Goal: Understand process/instructions: Learn how to perform a task or action

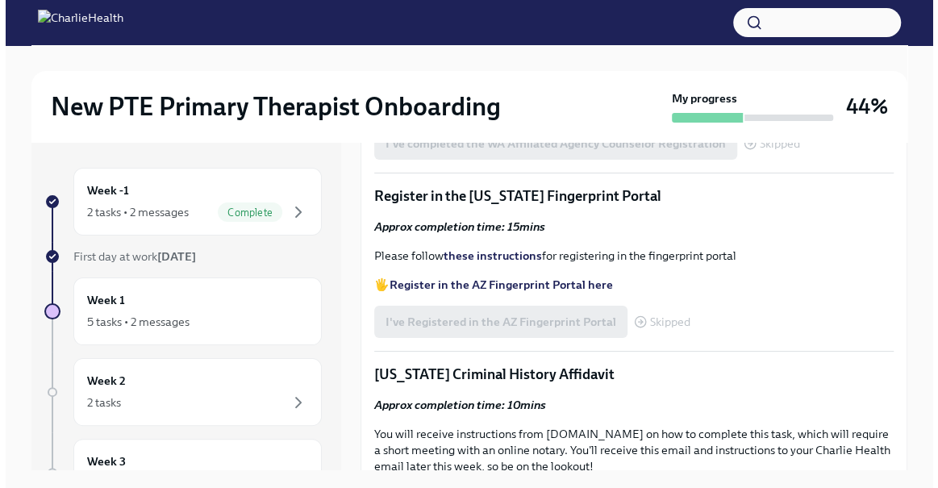
scroll to position [1759, 0]
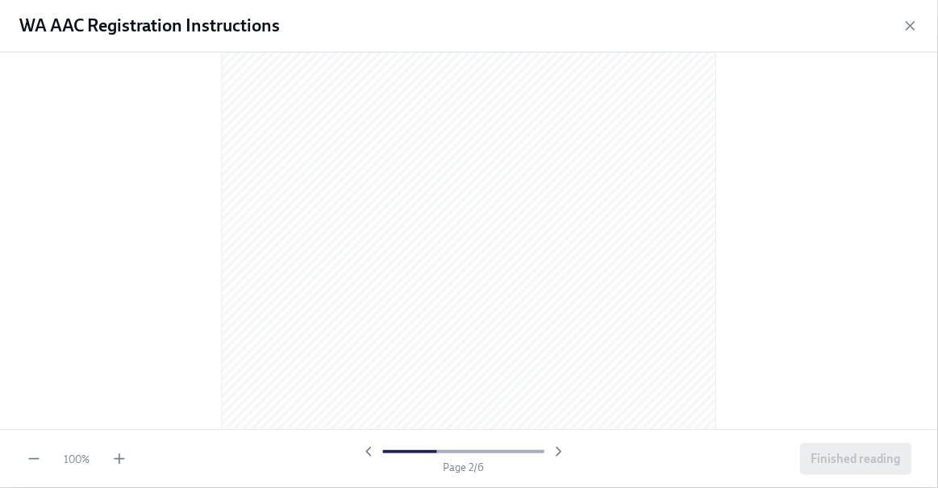
scroll to position [953, 0]
click at [558, 452] on icon "button" at bounding box center [559, 452] width 16 height 16
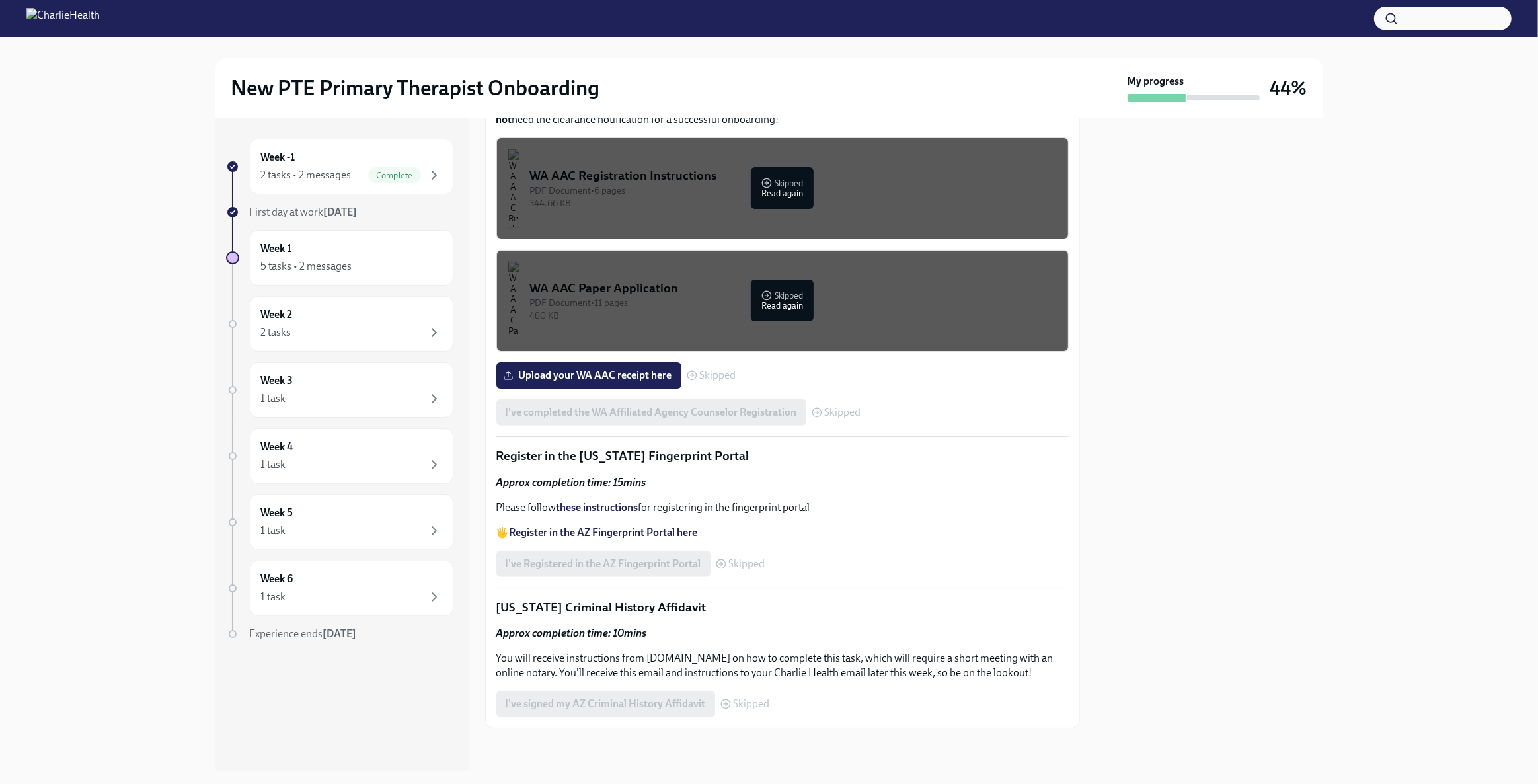
scroll to position [1262, 0]
click at [737, 184] on div "WA AAC Registration Instructions" at bounding box center [794, 175] width 528 height 17
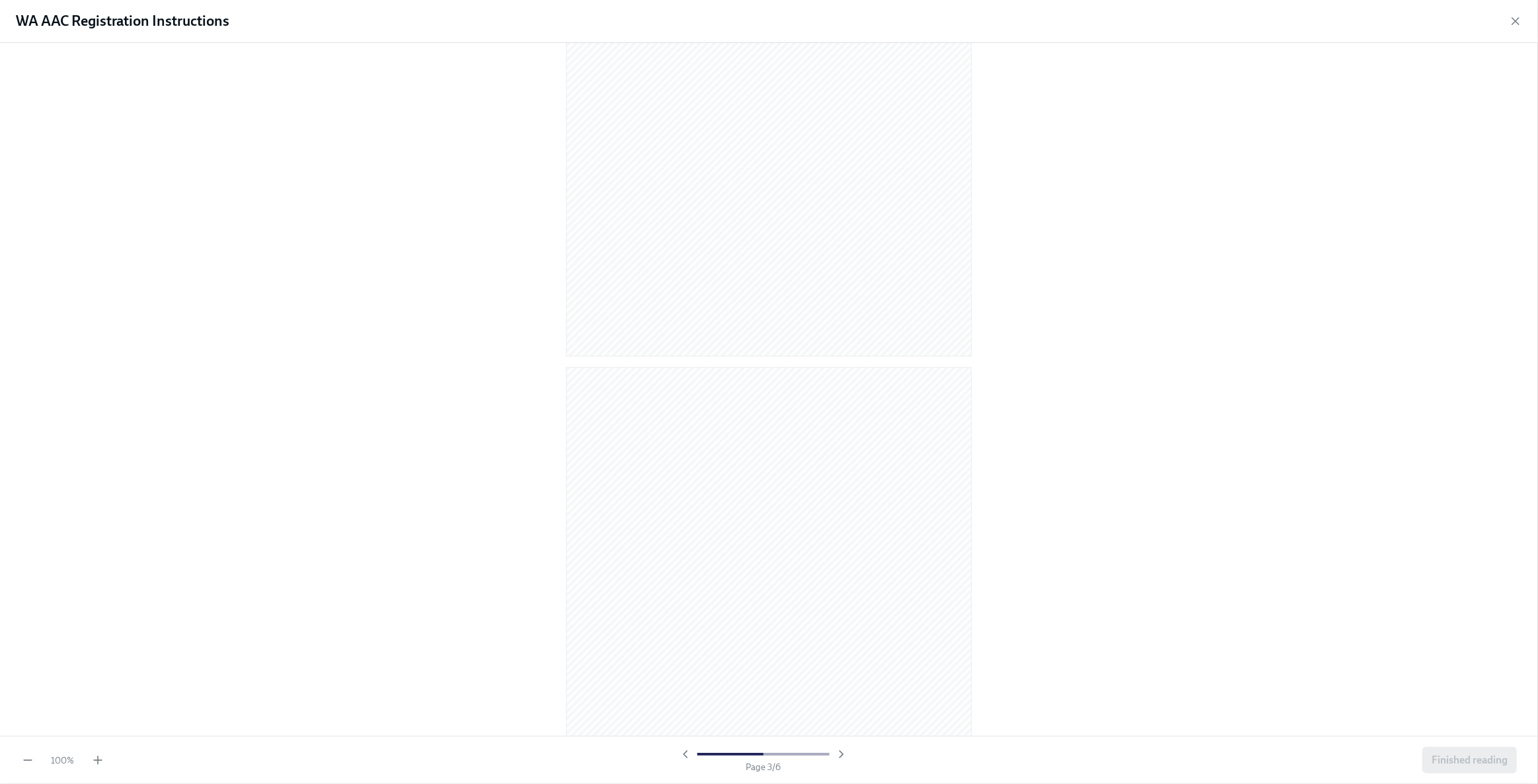
scroll to position [1321, 0]
drag, startPoint x: 39, startPoint y: 186, endPoint x: 43, endPoint y: 362, distance: 176.0
click at [43, 362] on div at bounding box center [769, 388] width 1538 height 692
click at [399, 258] on div at bounding box center [769, 388] width 1538 height 692
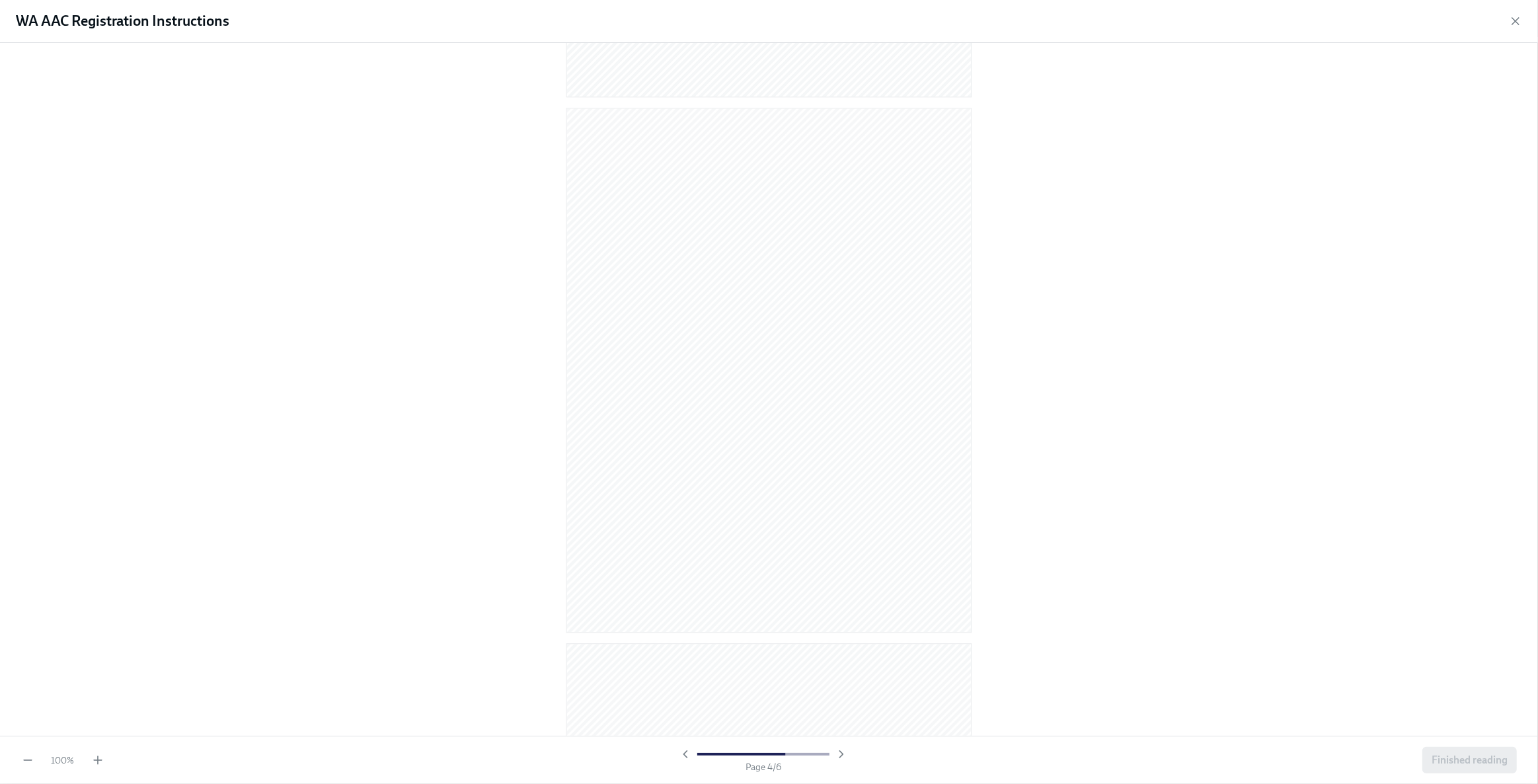
click at [510, 274] on div at bounding box center [769, 388] width 1538 height 692
drag, startPoint x: 0, startPoint y: 98, endPoint x: 0, endPoint y: 114, distance: 16.0
click at [0, 114] on div at bounding box center [769, 388] width 1538 height 692
drag, startPoint x: 2, startPoint y: 101, endPoint x: 2, endPoint y: 135, distance: 34.0
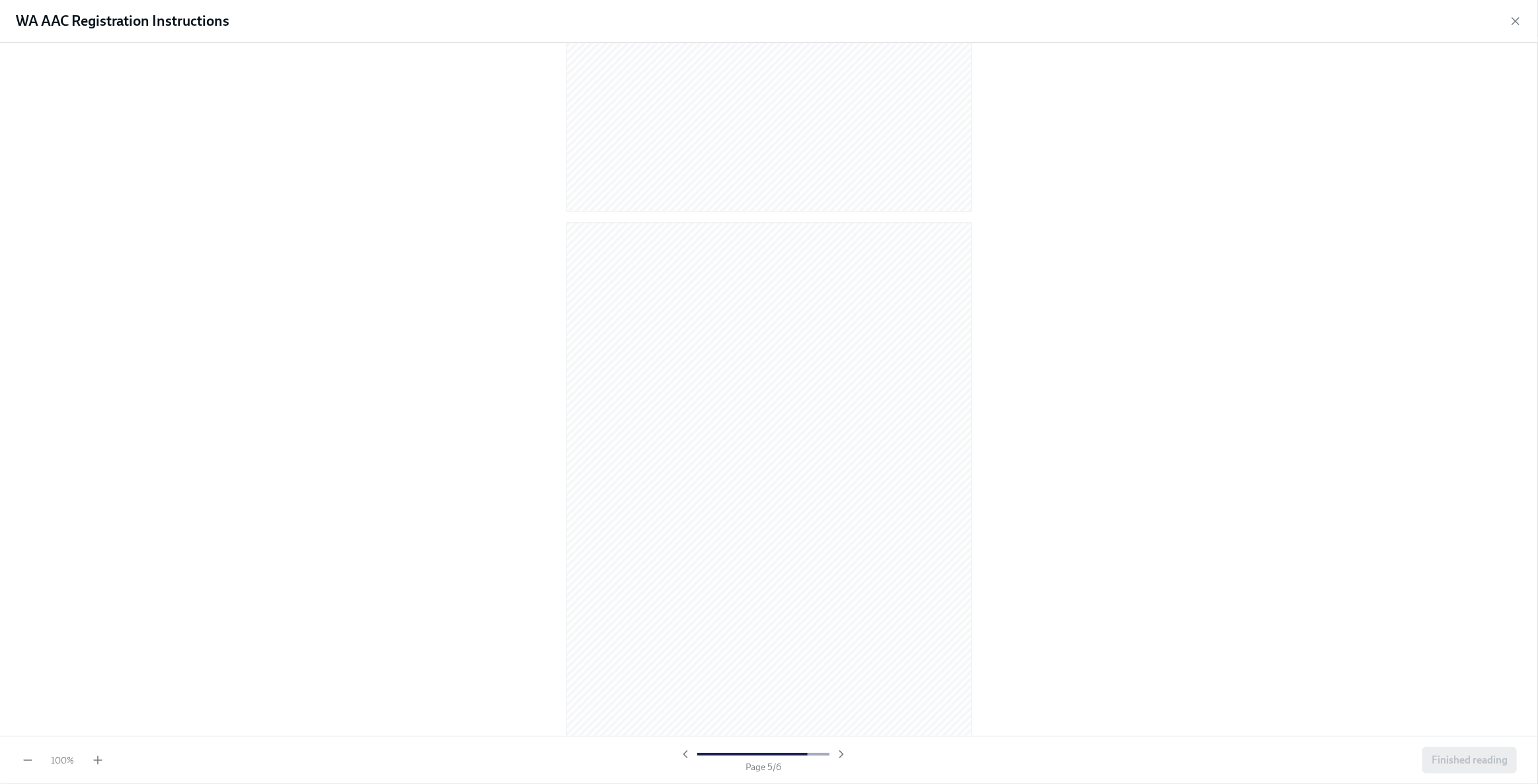
click at [2, 135] on div at bounding box center [769, 388] width 1538 height 692
drag, startPoint x: 2, startPoint y: 333, endPoint x: 2, endPoint y: 377, distance: 44.0
click at [2, 377] on div at bounding box center [769, 388] width 1538 height 692
drag, startPoint x: 0, startPoint y: 106, endPoint x: 4, endPoint y: 167, distance: 61.1
click at [4, 167] on div at bounding box center [769, 388] width 1538 height 692
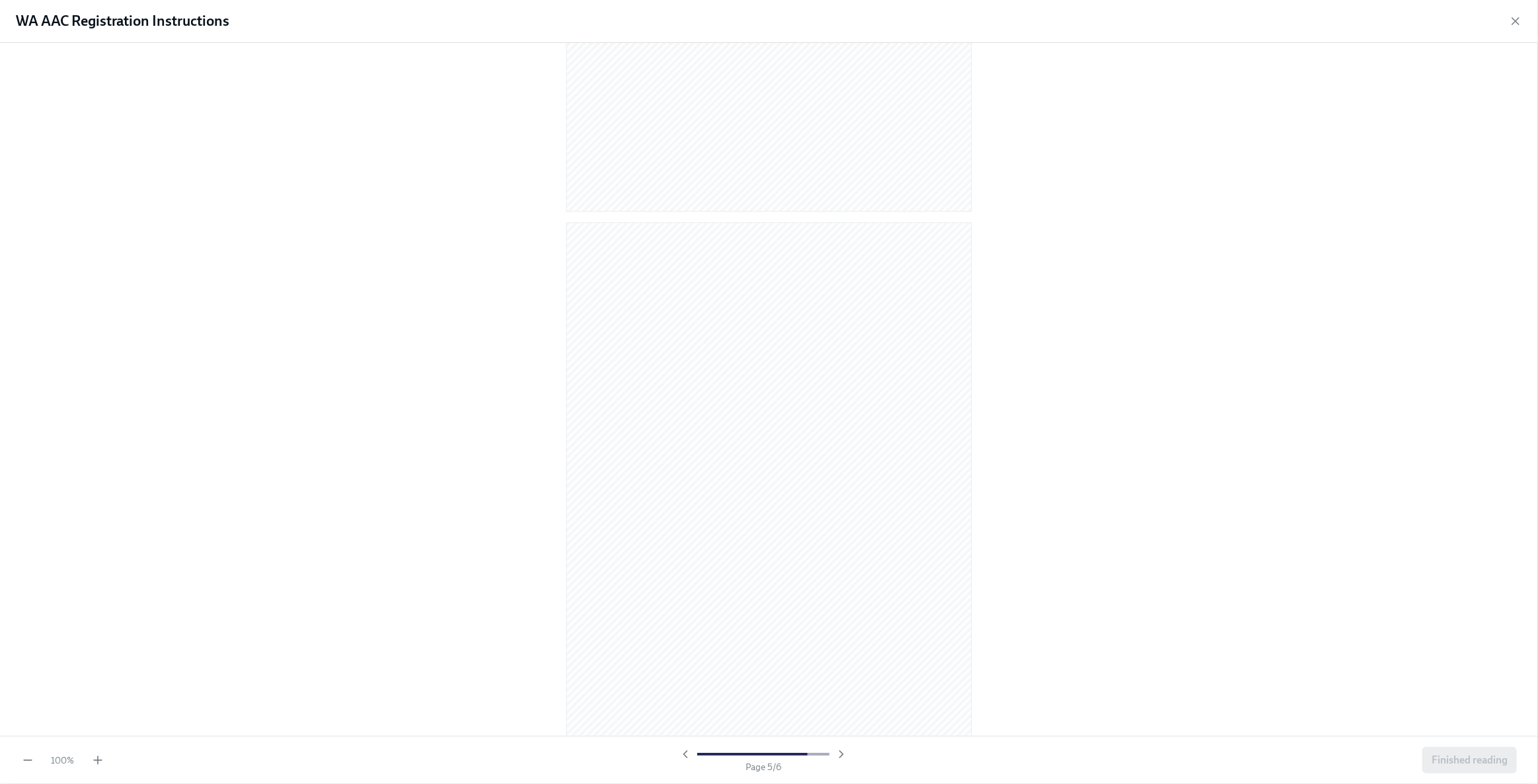
drag, startPoint x: 6, startPoint y: 169, endPoint x: 7, endPoint y: 238, distance: 69.0
click at [7, 238] on div at bounding box center [769, 388] width 1538 height 692
